Goal: Information Seeking & Learning: Learn about a topic

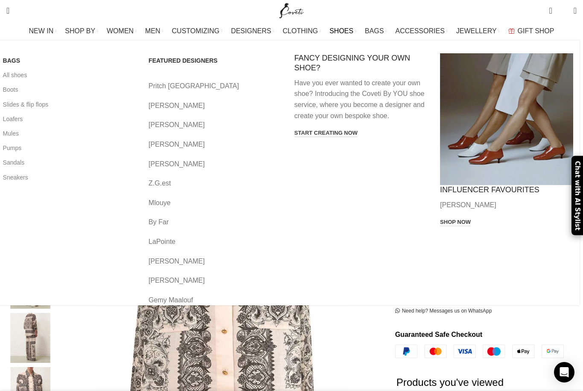
scroll to position [61, 0]
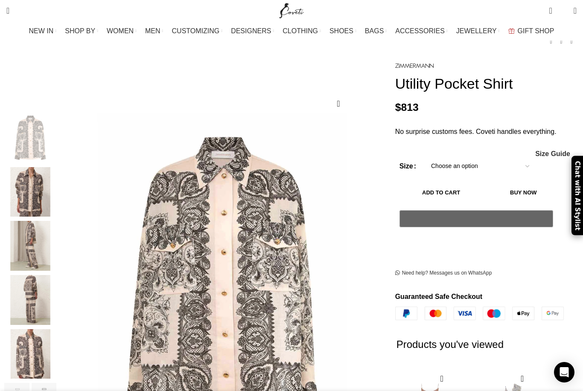
click at [56, 178] on img "2 / 7" at bounding box center [30, 192] width 52 height 50
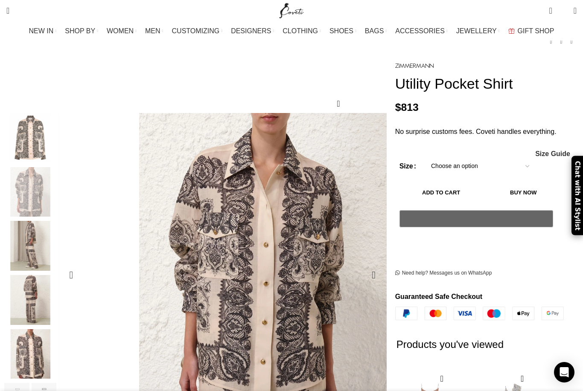
click at [363, 265] on div "Next slide" at bounding box center [373, 275] width 21 height 21
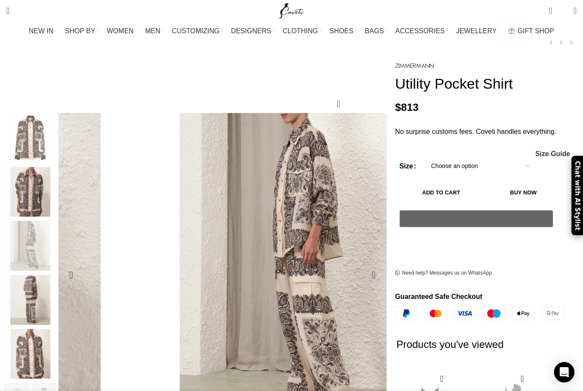
drag, startPoint x: 240, startPoint y: 225, endPoint x: 225, endPoint y: 222, distance: 14.8
click at [363, 265] on div "Next slide" at bounding box center [373, 275] width 21 height 21
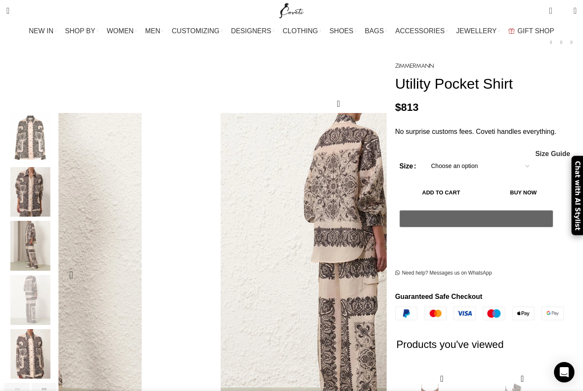
click at [221, 245] on figure "4 / 7" at bounding box center [345, 275] width 324 height 324
click at [363, 265] on div "Next slide" at bounding box center [373, 275] width 21 height 21
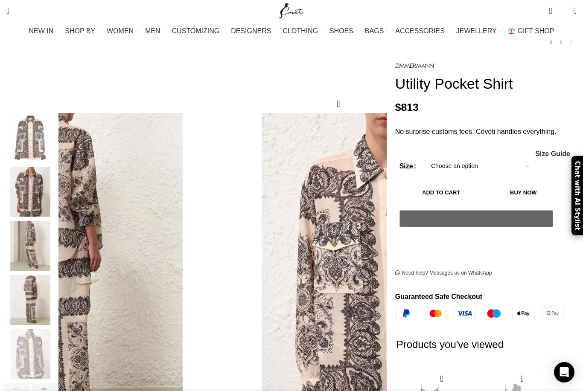
click at [363, 265] on div "Next slide" at bounding box center [373, 275] width 21 height 21
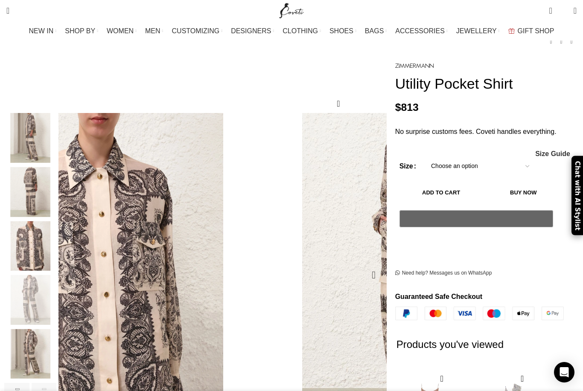
click at [265, 220] on img "6 / 7" at bounding box center [478, 390] width 427 height 555
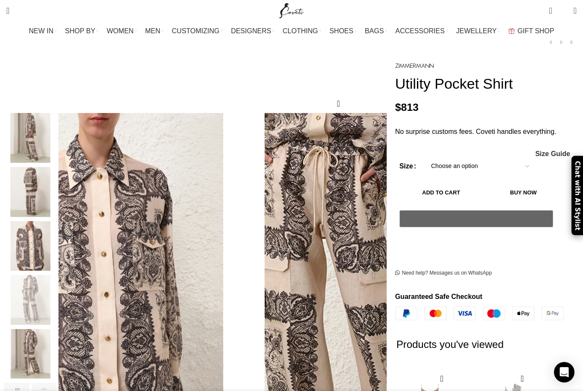
click at [364, 265] on div "Next slide" at bounding box center [373, 275] width 21 height 21
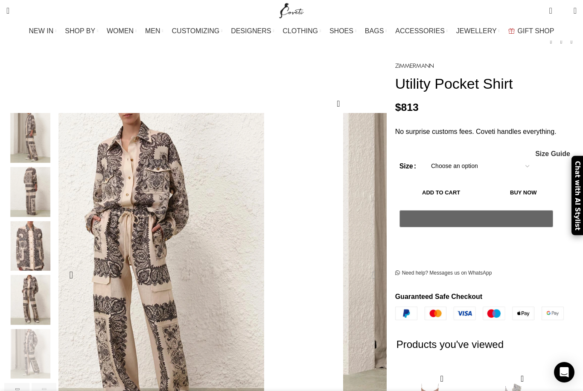
click at [363, 265] on div "Next slide" at bounding box center [373, 275] width 21 height 21
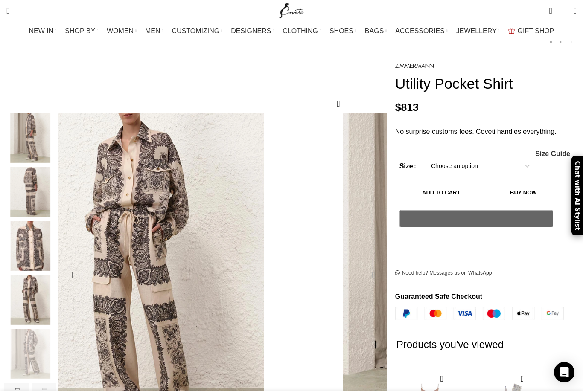
click at [363, 265] on div "Next slide" at bounding box center [373, 275] width 21 height 21
